Goal: Task Accomplishment & Management: Manage account settings

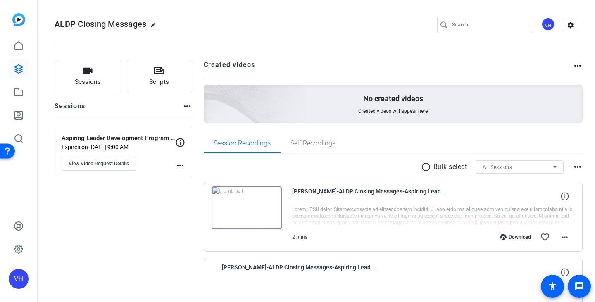
click at [543, 24] on div "VH" at bounding box center [548, 24] width 14 height 14
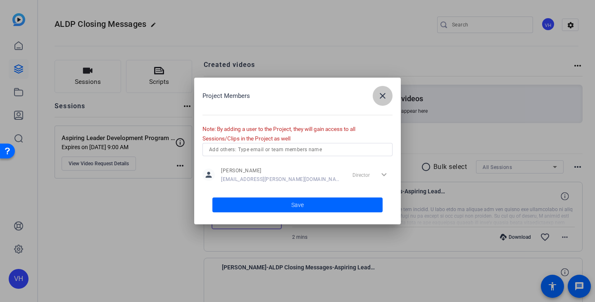
click at [385, 101] on span "button" at bounding box center [383, 96] width 20 height 20
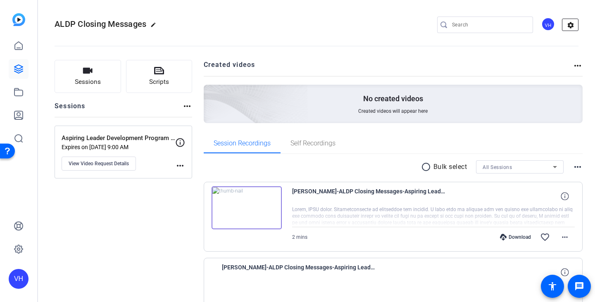
click at [562, 23] on mat-icon "settings" at bounding box center [570, 25] width 17 height 12
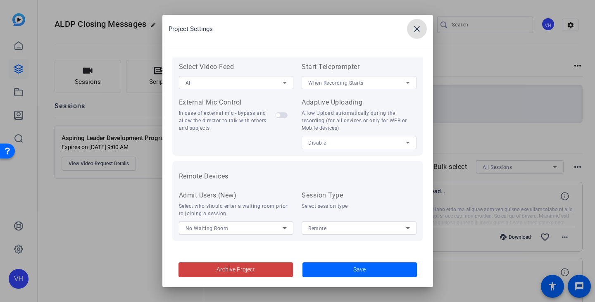
scroll to position [181, 0]
click at [423, 29] on span at bounding box center [417, 29] width 20 height 20
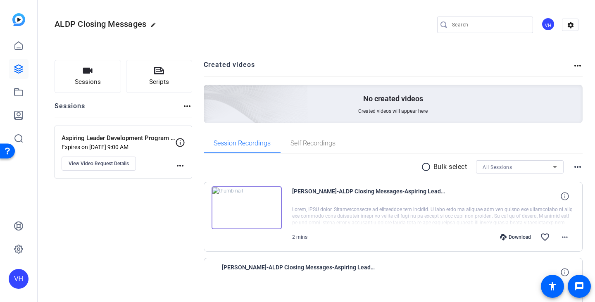
click at [546, 22] on div "VH" at bounding box center [548, 24] width 14 height 14
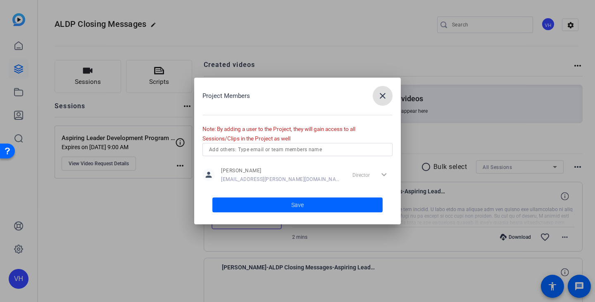
click at [384, 93] on mat-icon "close" at bounding box center [383, 96] width 10 height 10
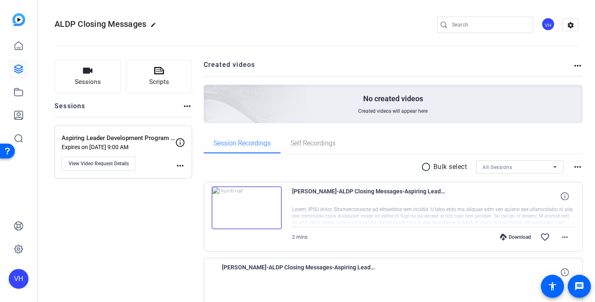
click at [14, 19] on img at bounding box center [18, 19] width 13 height 13
click at [126, 163] on span "View Video Request Details" at bounding box center [99, 163] width 60 height 7
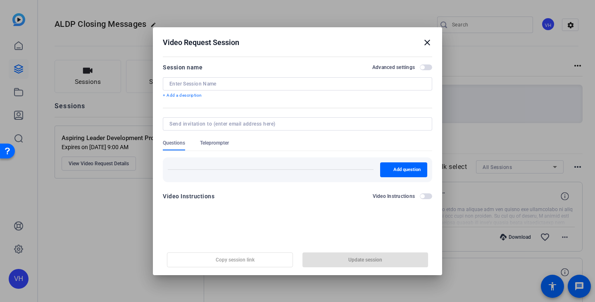
type input "Aspiring Leader Development Program SLT Messages"
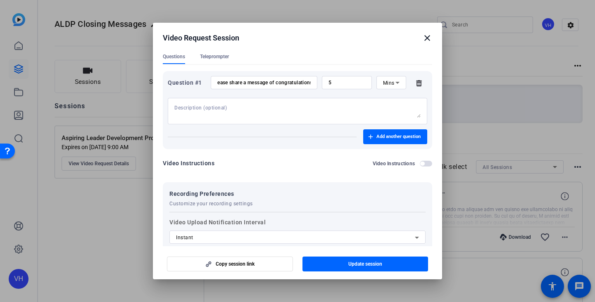
scroll to position [83, 0]
click at [379, 136] on span "Add another question" at bounding box center [398, 136] width 44 height 7
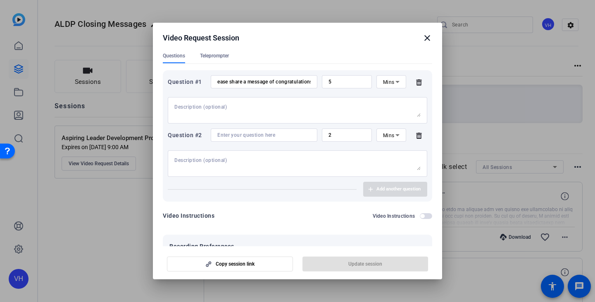
drag, startPoint x: 266, startPoint y: 135, endPoint x: 271, endPoint y: 143, distance: 9.4
click at [266, 134] on input at bounding box center [263, 135] width 93 height 7
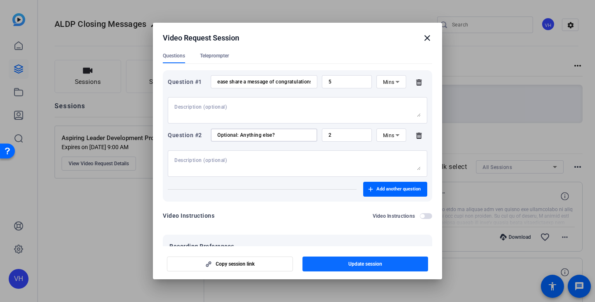
type input "Optional: Anything else?"
click at [359, 261] on span "Update session" at bounding box center [365, 264] width 34 height 7
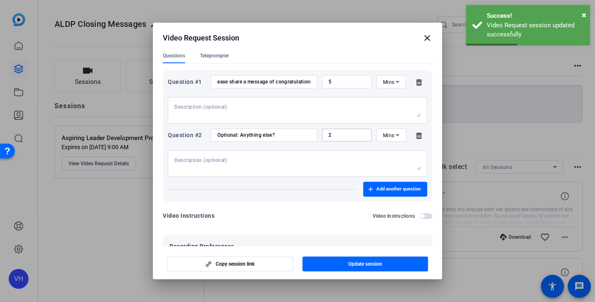
drag, startPoint x: 340, startPoint y: 134, endPoint x: 311, endPoint y: 135, distance: 28.1
click at [311, 135] on div "Question #2 Optional: Anything else? 2 Mins" at bounding box center [297, 134] width 259 height 13
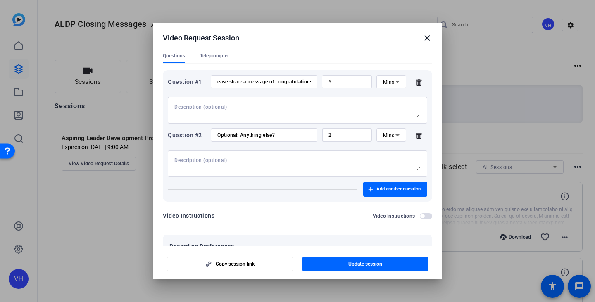
type input "5"
type input "3"
click at [395, 270] on span "button" at bounding box center [365, 264] width 126 height 20
click at [427, 40] on mat-icon "close" at bounding box center [427, 38] width 10 height 10
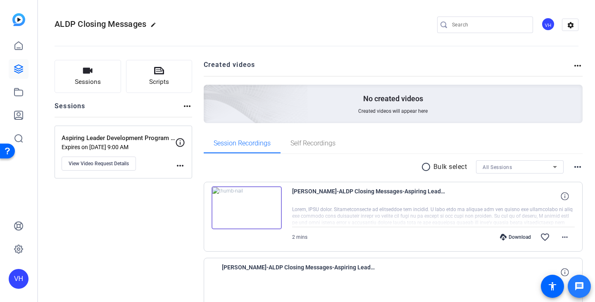
click at [572, 290] on span at bounding box center [579, 286] width 20 height 20
click at [547, 290] on span at bounding box center [552, 286] width 20 height 20
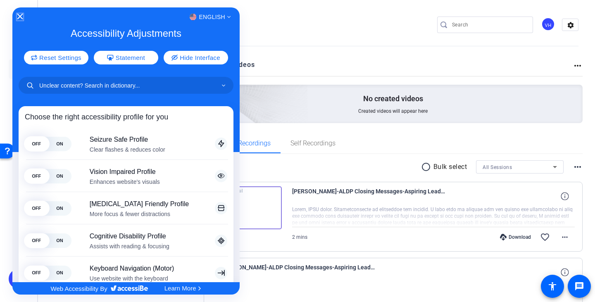
click at [20, 19] on icon "Close Accessibility Interface" at bounding box center [20, 17] width 6 height 6
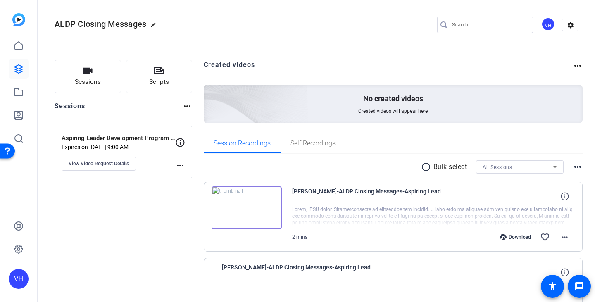
click at [21, 18] on img at bounding box center [18, 19] width 13 height 13
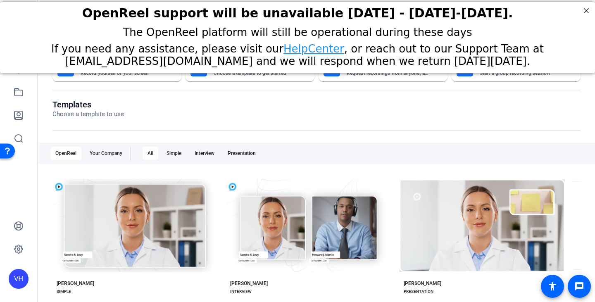
click at [283, 52] on link "HelpCenter" at bounding box center [313, 49] width 61 height 12
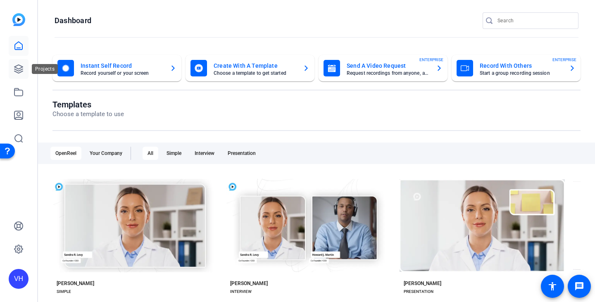
click at [20, 71] on icon at bounding box center [19, 69] width 10 height 10
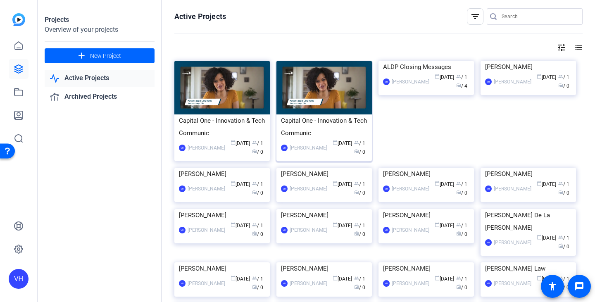
click at [329, 77] on img at bounding box center [323, 88] width 95 height 54
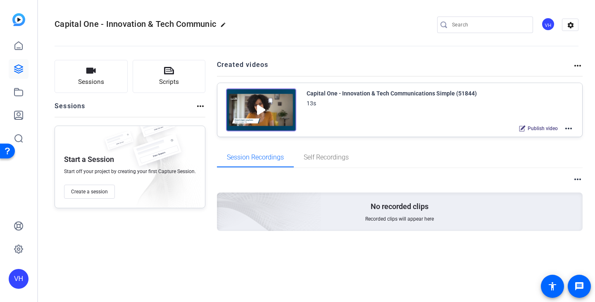
click at [568, 126] on mat-icon "more_horiz" at bounding box center [569, 129] width 10 height 10
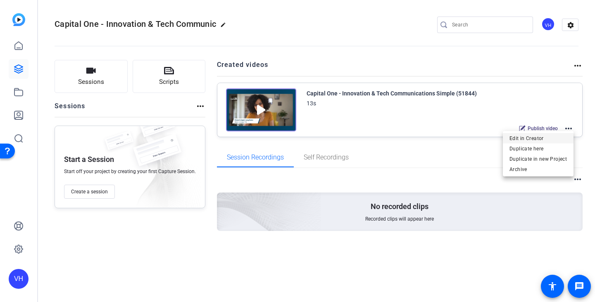
click at [539, 137] on span "Edit in Creator" at bounding box center [537, 138] width 57 height 10
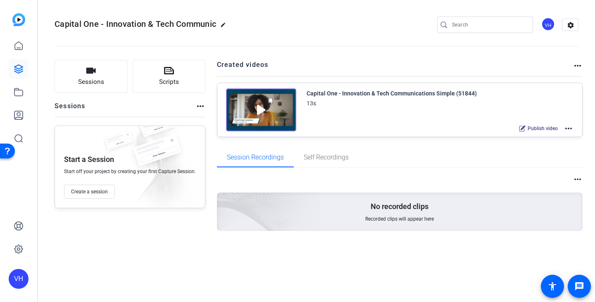
click at [552, 25] on div "VH" at bounding box center [548, 24] width 14 height 14
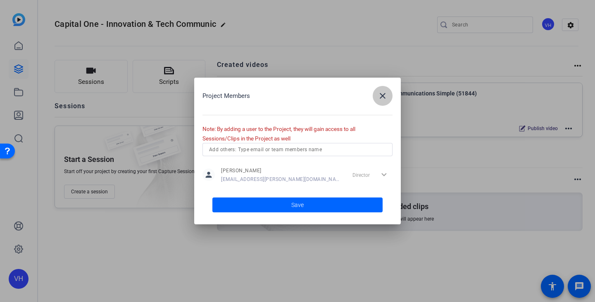
click at [378, 101] on span "button" at bounding box center [383, 96] width 20 height 20
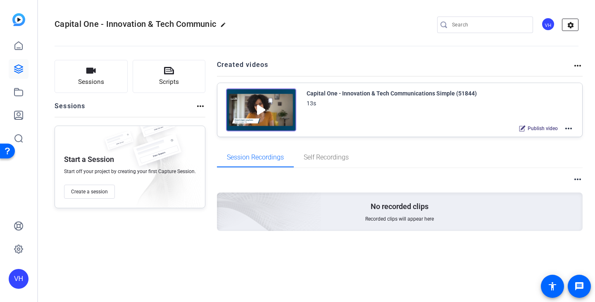
click at [574, 27] on mat-icon "settings" at bounding box center [570, 25] width 17 height 12
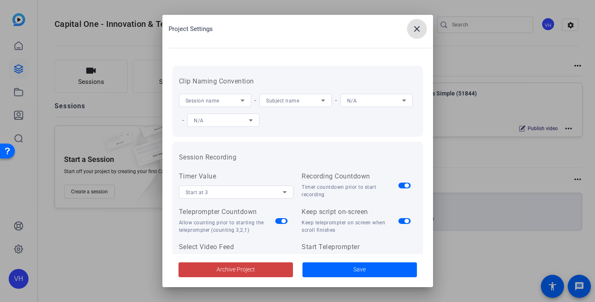
click at [425, 29] on span at bounding box center [417, 29] width 20 height 20
